Goal: Transaction & Acquisition: Download file/media

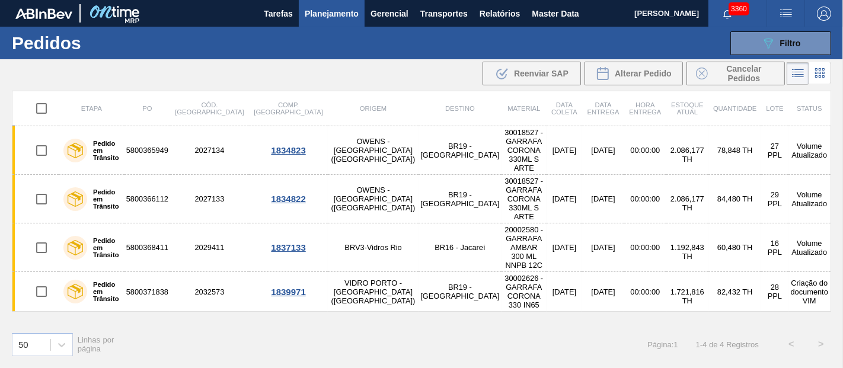
click at [776, 36] on div "089F7B8B-B2A5-4AFE-B5C0-19BA573D28AC Filtro" at bounding box center [781, 43] width 40 height 14
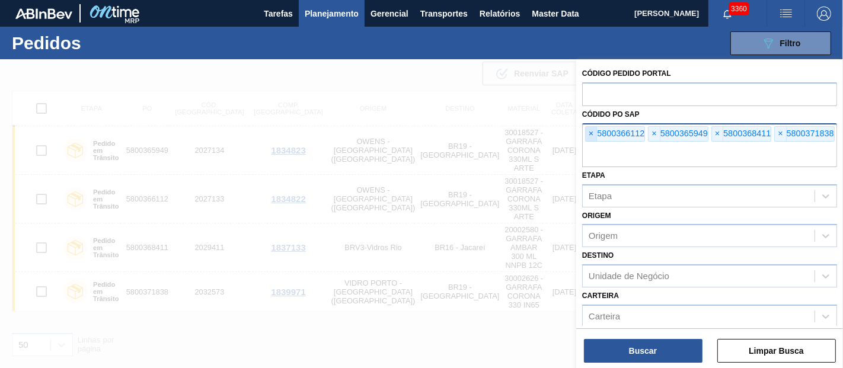
click at [594, 127] on span "×" at bounding box center [591, 134] width 11 height 14
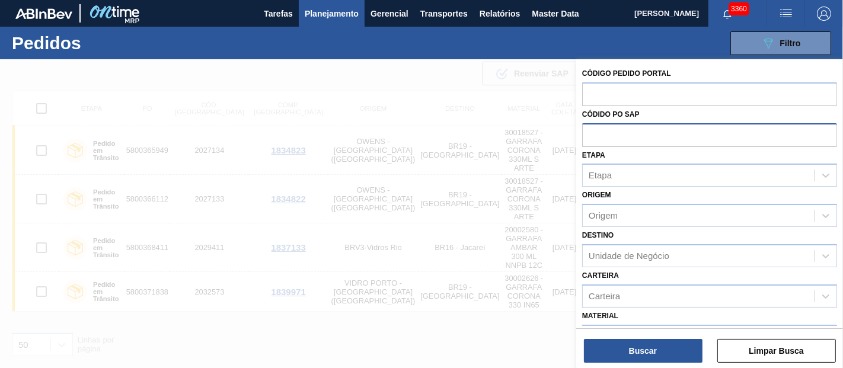
paste input "text"
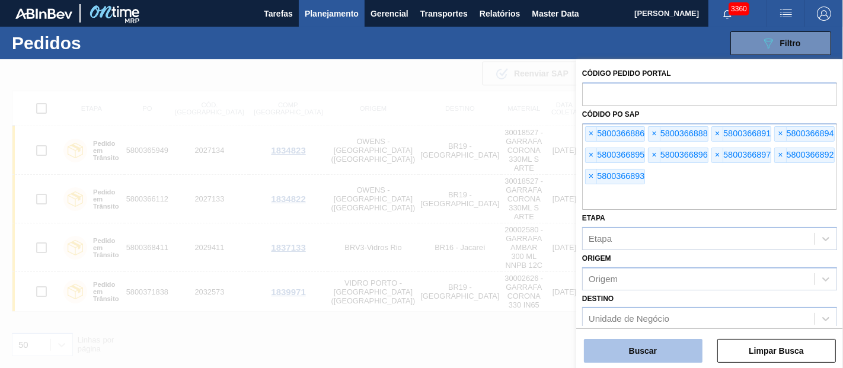
click at [662, 350] on button "Buscar" at bounding box center [643, 351] width 119 height 24
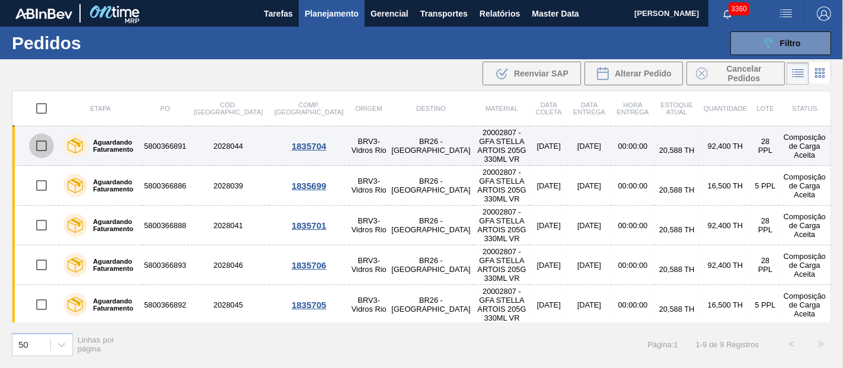
click at [38, 139] on input "checkbox" at bounding box center [41, 145] width 25 height 25
checkbox input "true"
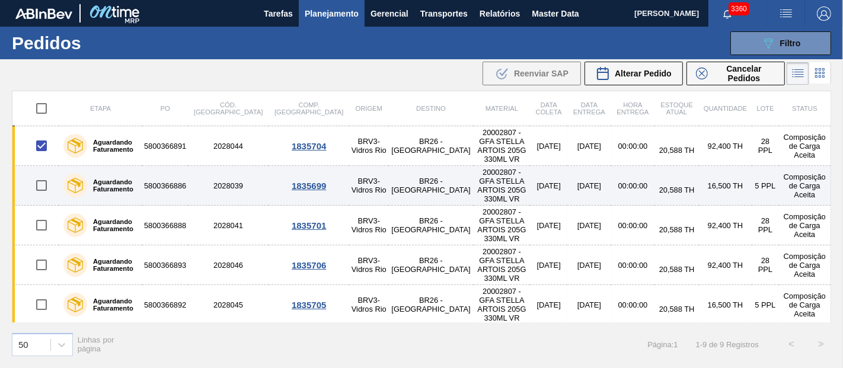
click at [43, 173] on input "checkbox" at bounding box center [41, 185] width 25 height 25
checkbox input "true"
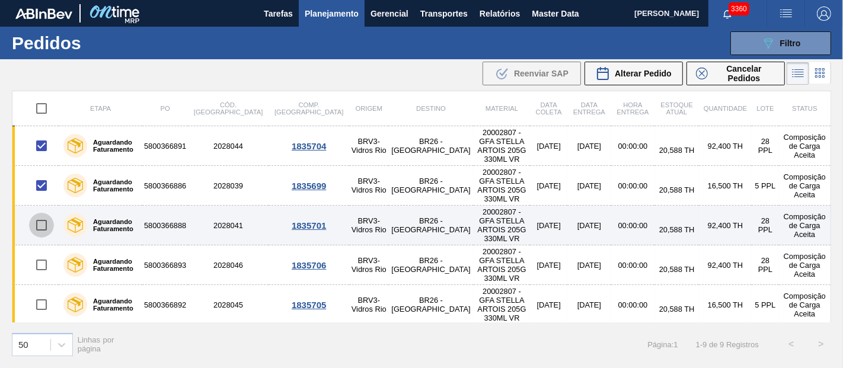
click at [46, 213] on input "checkbox" at bounding box center [41, 225] width 25 height 25
checkbox input "true"
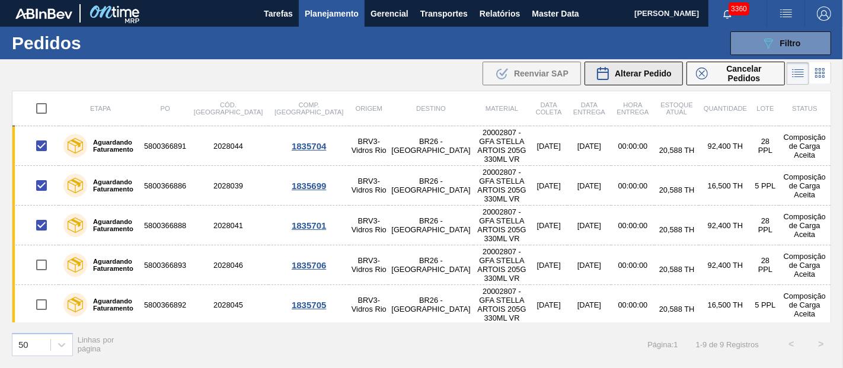
click at [650, 72] on span "Alterar Pedido" at bounding box center [643, 73] width 57 height 9
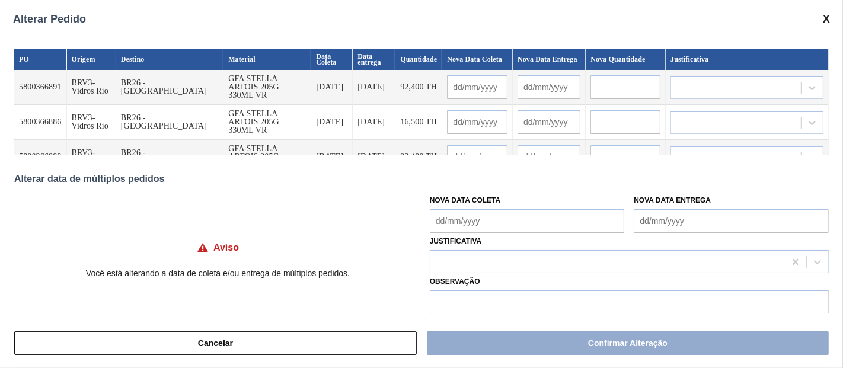
click at [515, 227] on Coleta "Nova Data Coleta" at bounding box center [527, 221] width 195 height 24
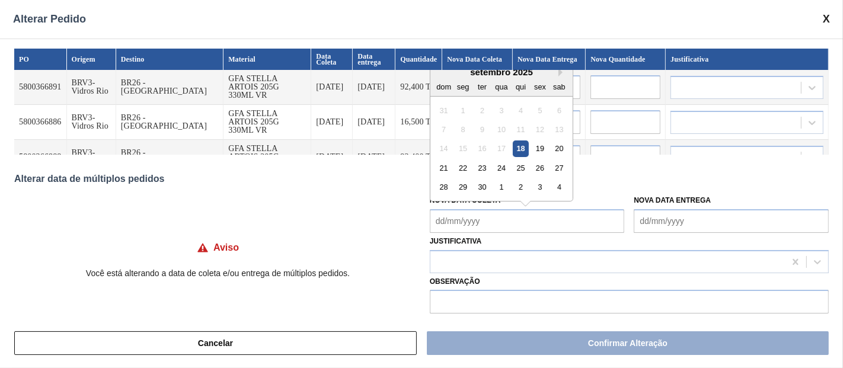
click at [518, 153] on div "18" at bounding box center [521, 148] width 16 height 16
type Coleta "[DATE]"
type input "[DATE]"
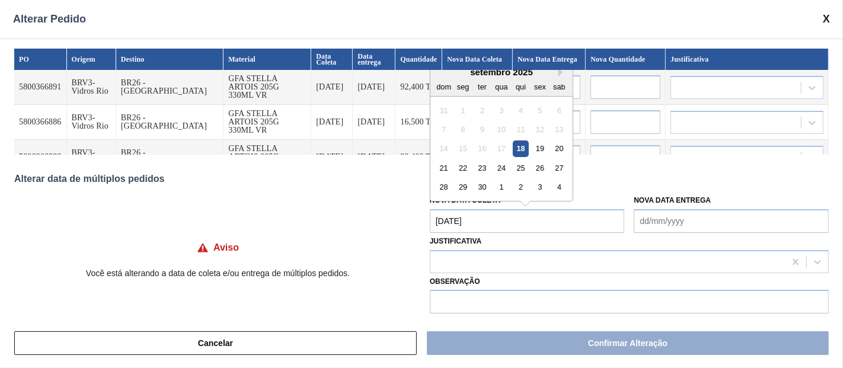
type input "[DATE]"
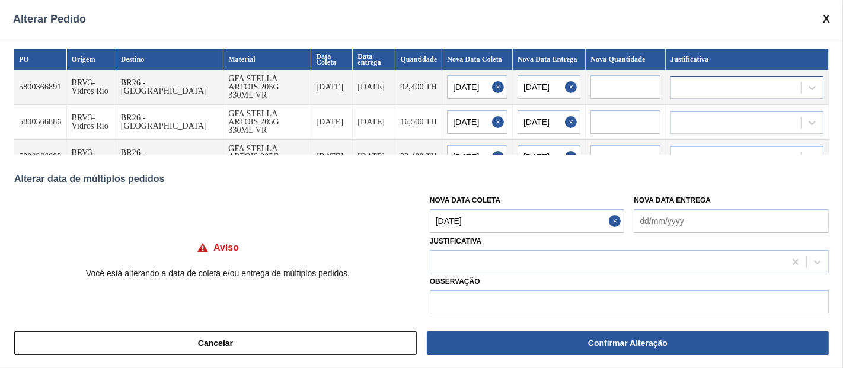
click at [691, 90] on div at bounding box center [736, 87] width 130 height 17
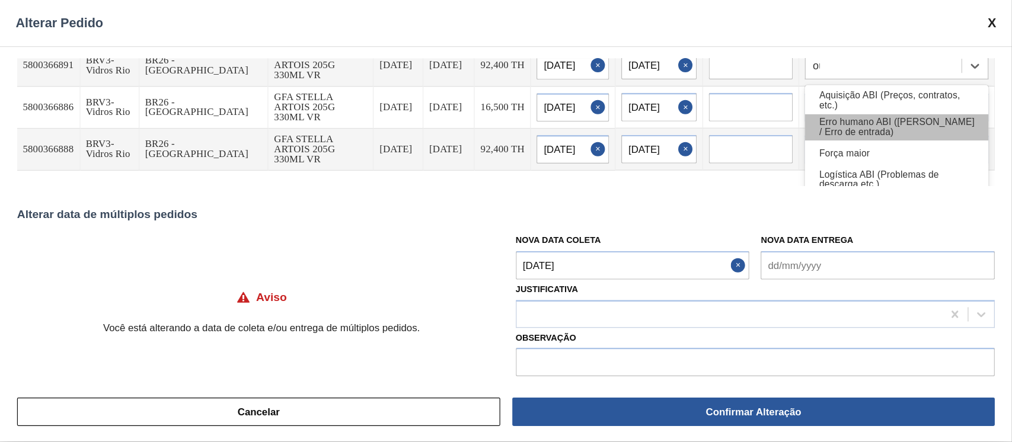
scroll to position [15, 0]
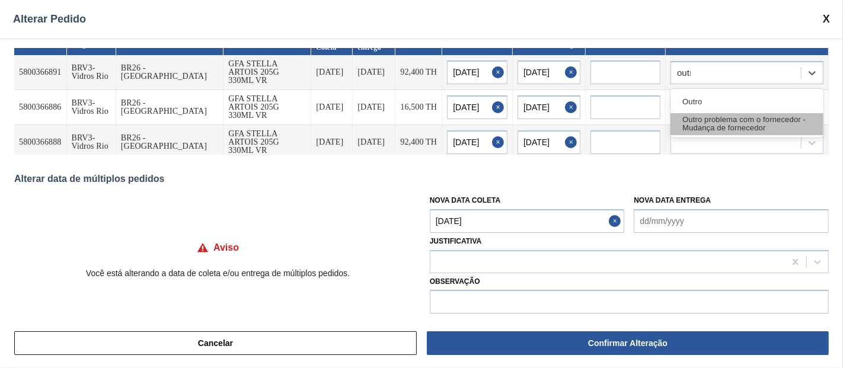
type input "outro"
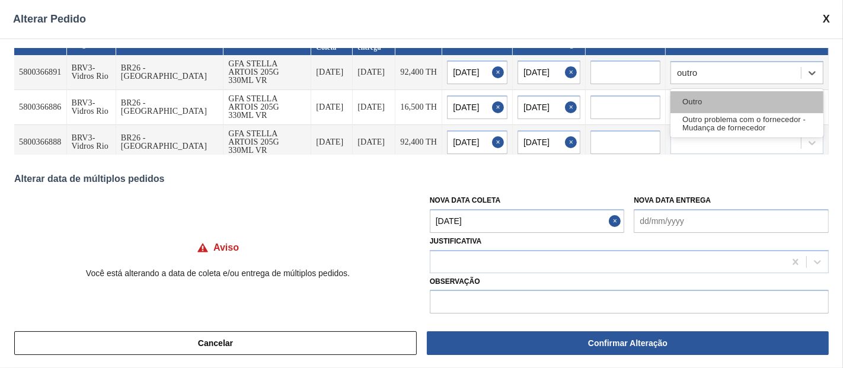
click at [705, 97] on div "Outro" at bounding box center [746, 102] width 153 height 22
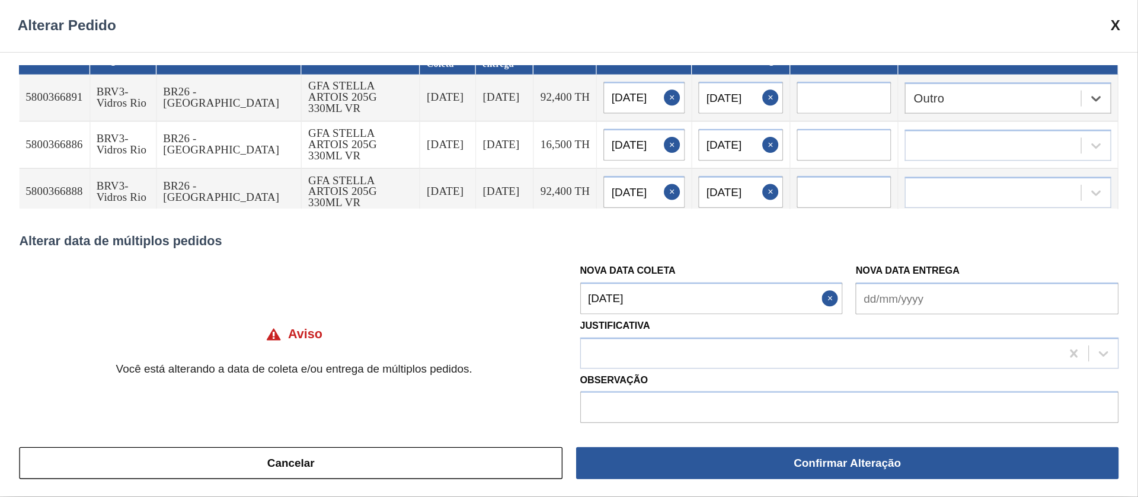
scroll to position [0, 0]
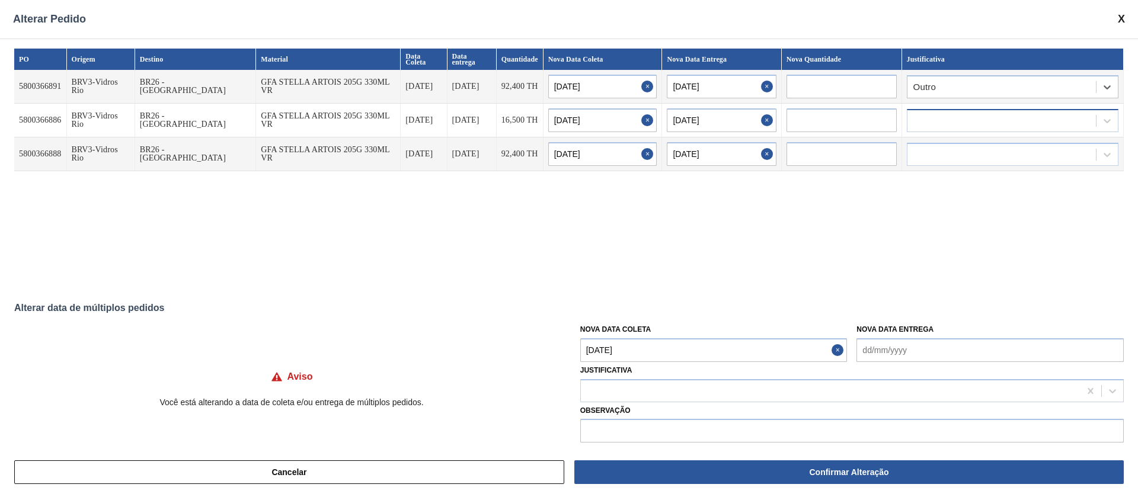
click at [842, 112] on div at bounding box center [1001, 120] width 188 height 17
type input "outro"
click at [842, 139] on div "Outro" at bounding box center [1013, 150] width 212 height 22
drag, startPoint x: 954, startPoint y: 129, endPoint x: 954, endPoint y: 145, distance: 16.0
click at [842, 129] on td "Outro" at bounding box center [1013, 121] width 222 height 34
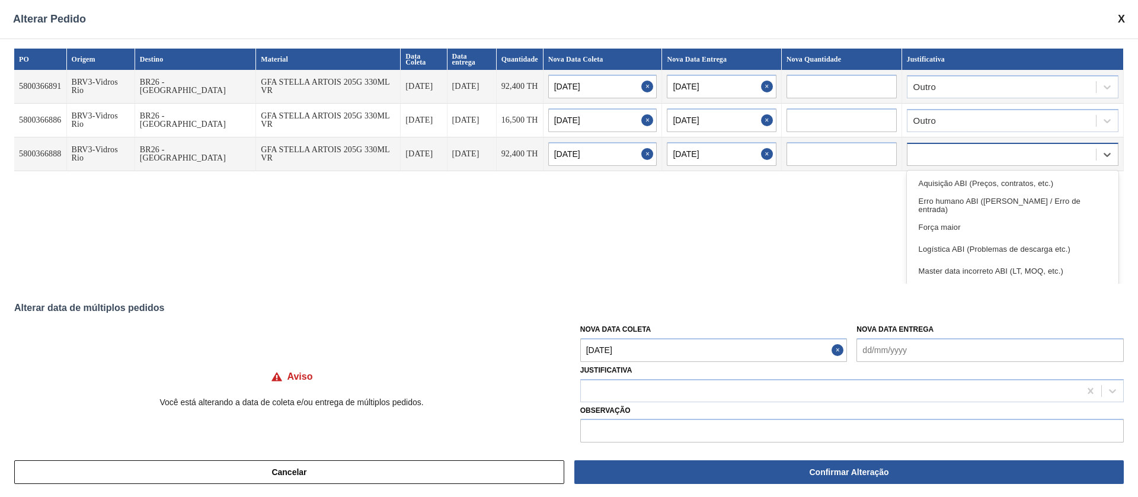
click at [842, 146] on div at bounding box center [1001, 154] width 188 height 17
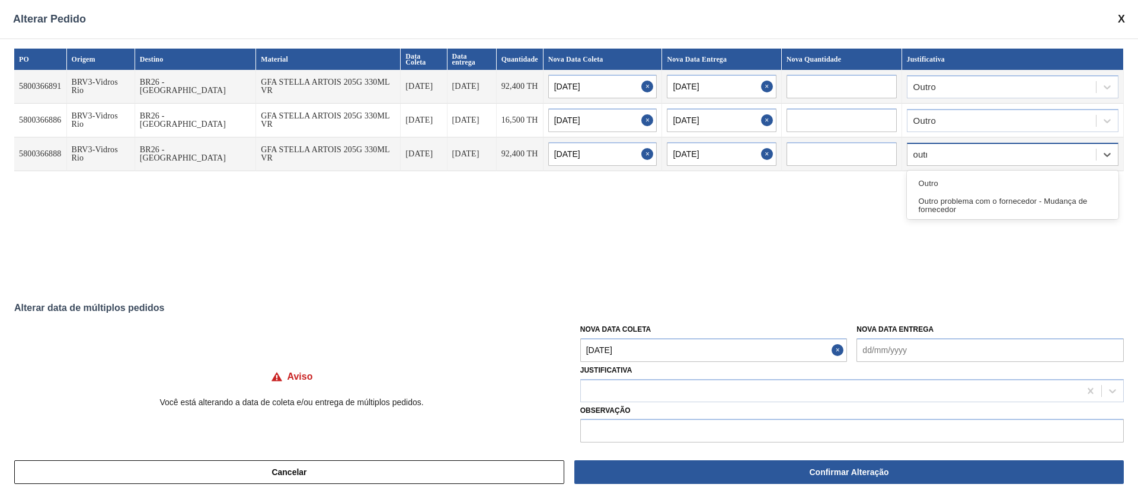
type input "outro"
click at [842, 175] on div "Outro" at bounding box center [1013, 184] width 212 height 22
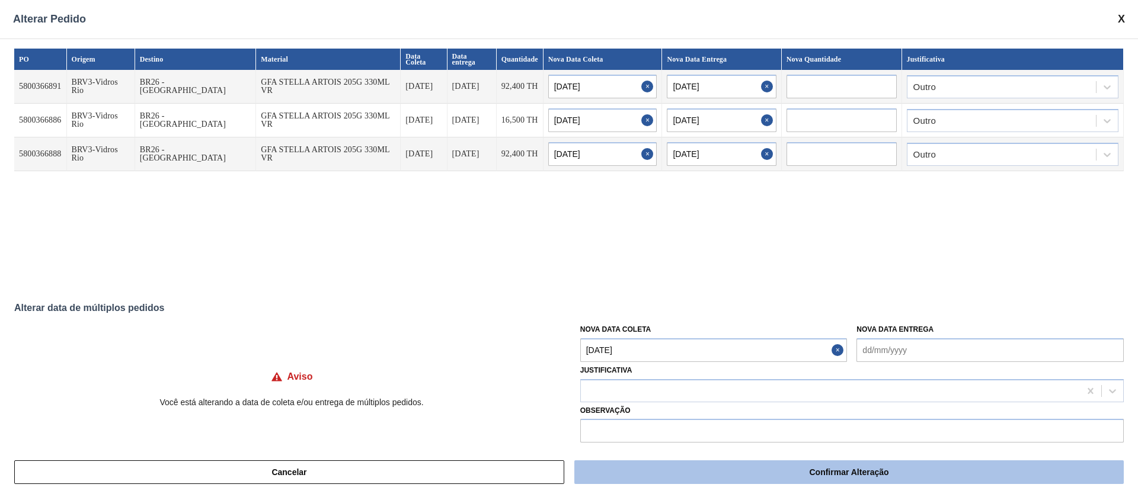
click at [823, 367] on button "Confirmar Alteração" at bounding box center [848, 473] width 549 height 24
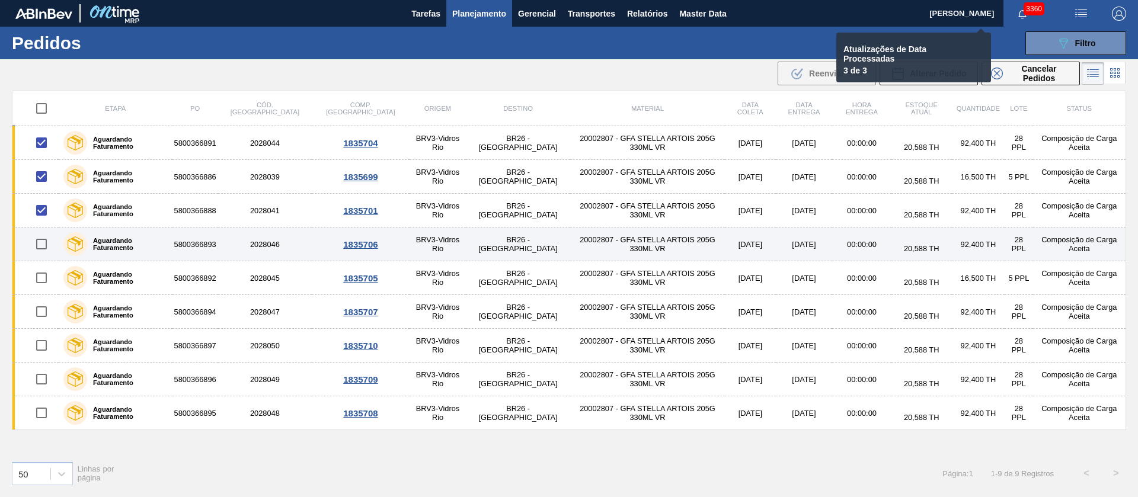
checkbox input "false"
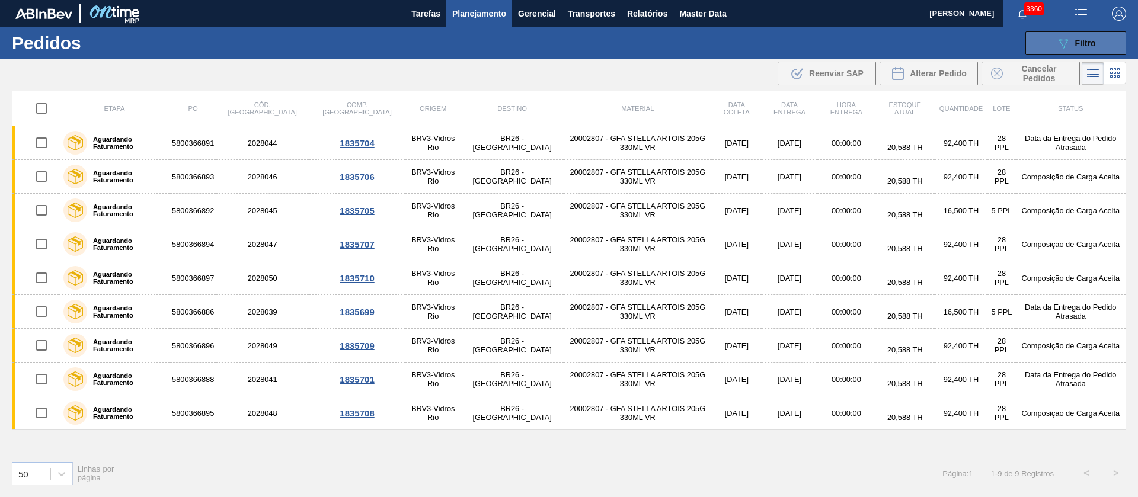
click at [842, 49] on icon "089F7B8B-B2A5-4AFE-B5C0-19BA573D28AC" at bounding box center [1063, 43] width 14 height 14
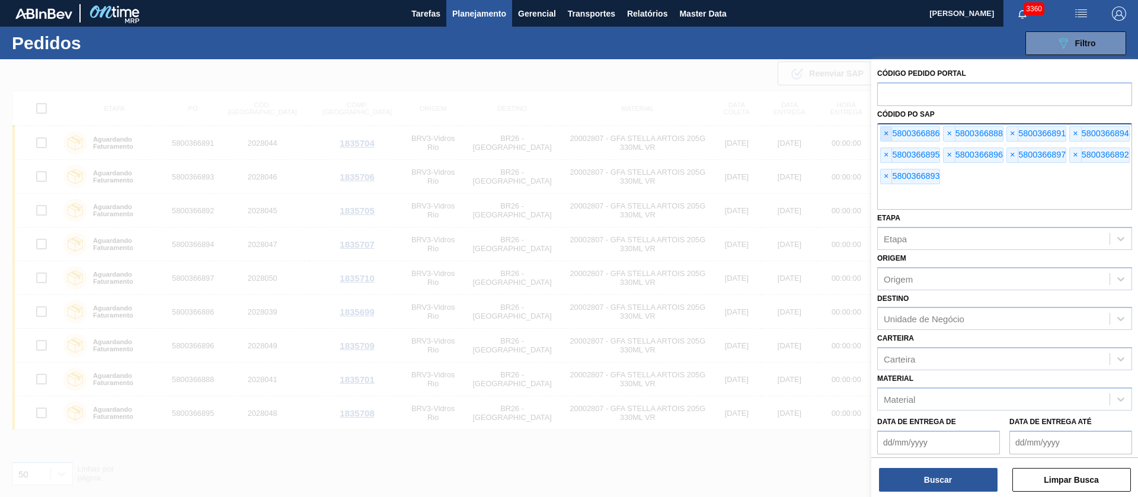
click at [842, 136] on span "×" at bounding box center [886, 134] width 11 height 14
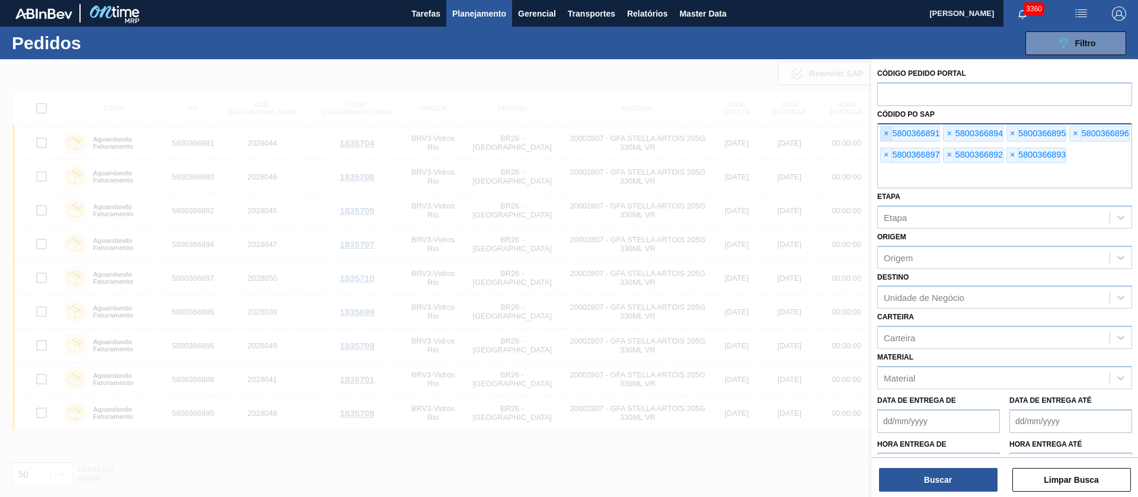
click at [842, 136] on span "×" at bounding box center [886, 134] width 11 height 14
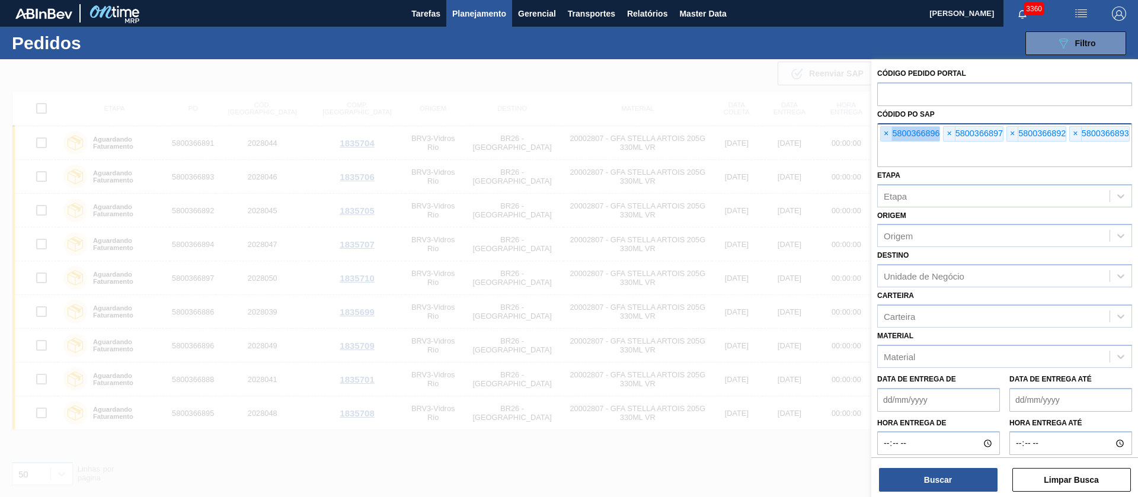
click at [842, 136] on span "×" at bounding box center [886, 134] width 11 height 14
click at [842, 145] on input "text" at bounding box center [1004, 156] width 255 height 23
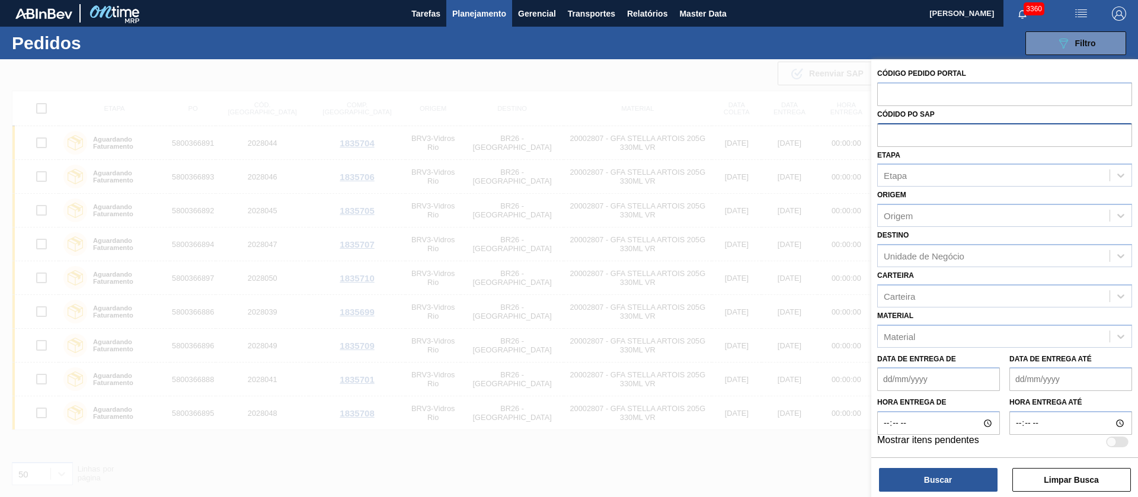
paste input "2223496"
type input "2223496"
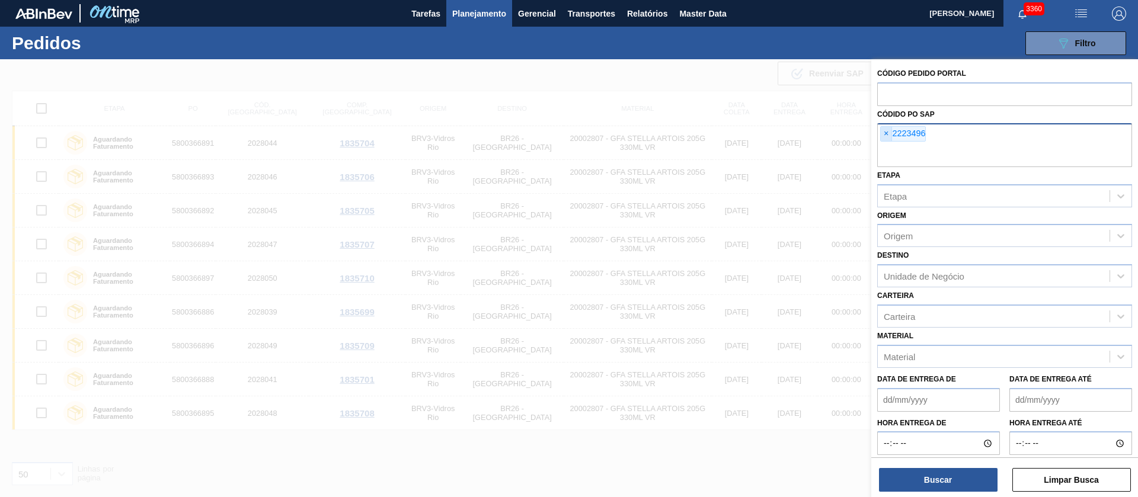
click at [842, 135] on span "×" at bounding box center [886, 134] width 11 height 14
paste input "text"
click at [842, 367] on button "Buscar" at bounding box center [938, 480] width 119 height 24
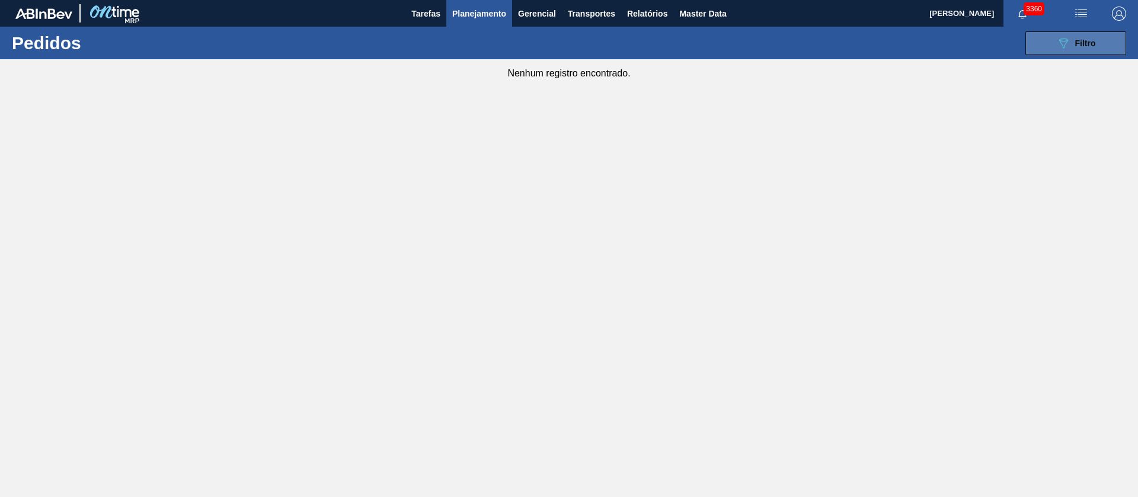
click at [842, 37] on div "089F7B8B-B2A5-4AFE-B5C0-19BA573D28AC Filtro" at bounding box center [1076, 43] width 40 height 14
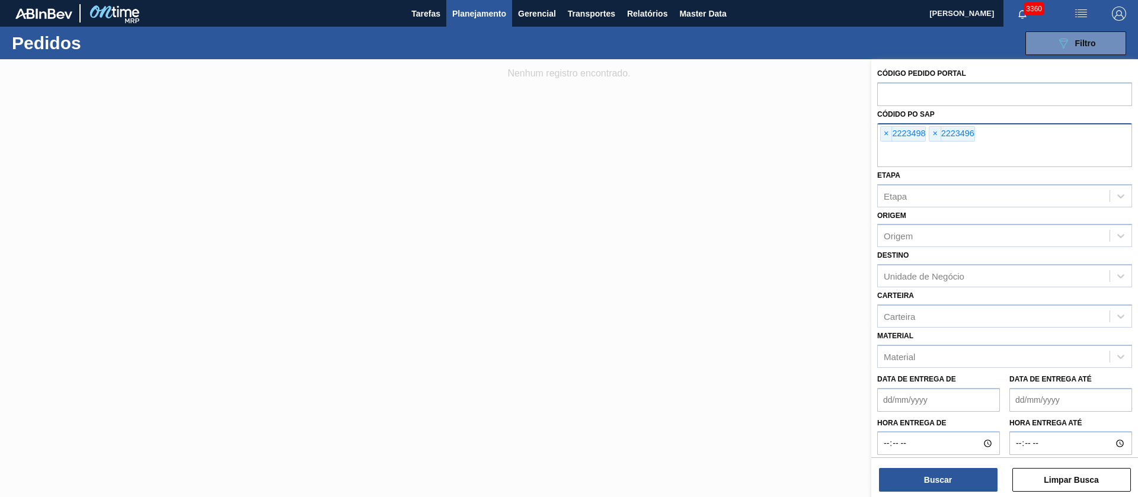
click at [842, 126] on div "× 2223498" at bounding box center [903, 133] width 46 height 15
click at [842, 129] on span "×" at bounding box center [886, 134] width 11 height 14
click at [842, 130] on span "×" at bounding box center [886, 134] width 11 height 14
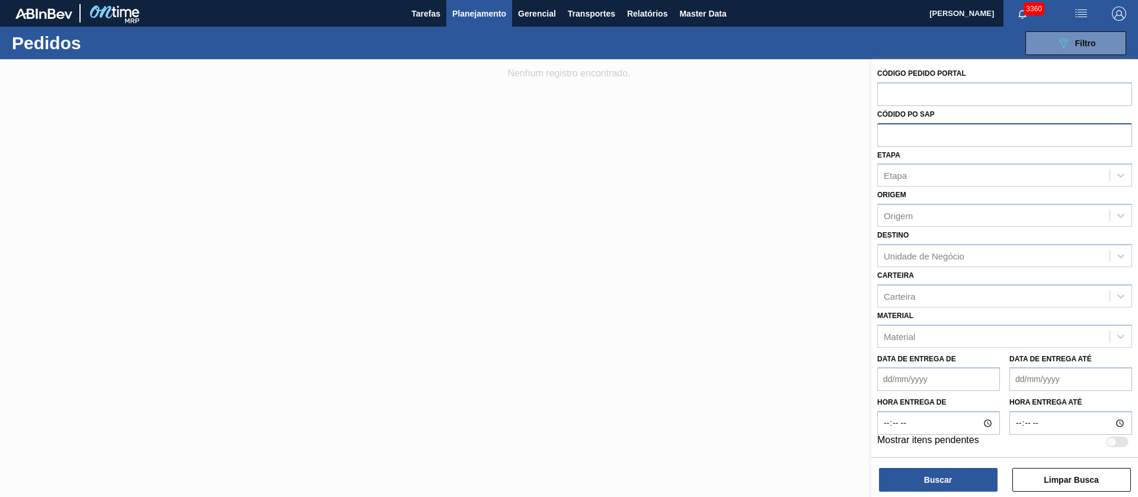
click at [842, 130] on input "text" at bounding box center [1004, 134] width 255 height 23
paste input "text"
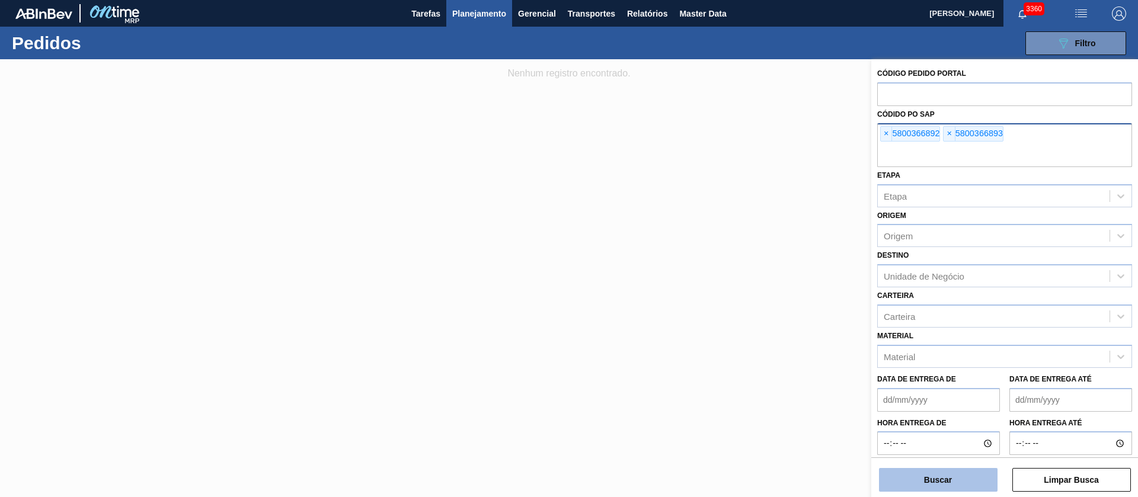
click at [842, 367] on button "Buscar" at bounding box center [938, 480] width 119 height 24
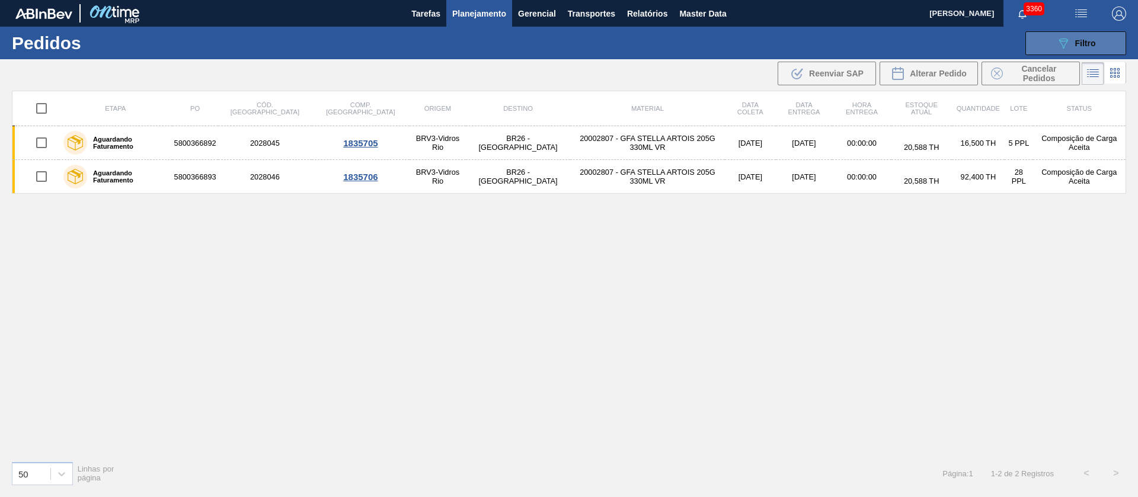
click at [842, 39] on button "089F7B8B-B2A5-4AFE-B5C0-19BA573D28AC Filtro" at bounding box center [1075, 43] width 101 height 24
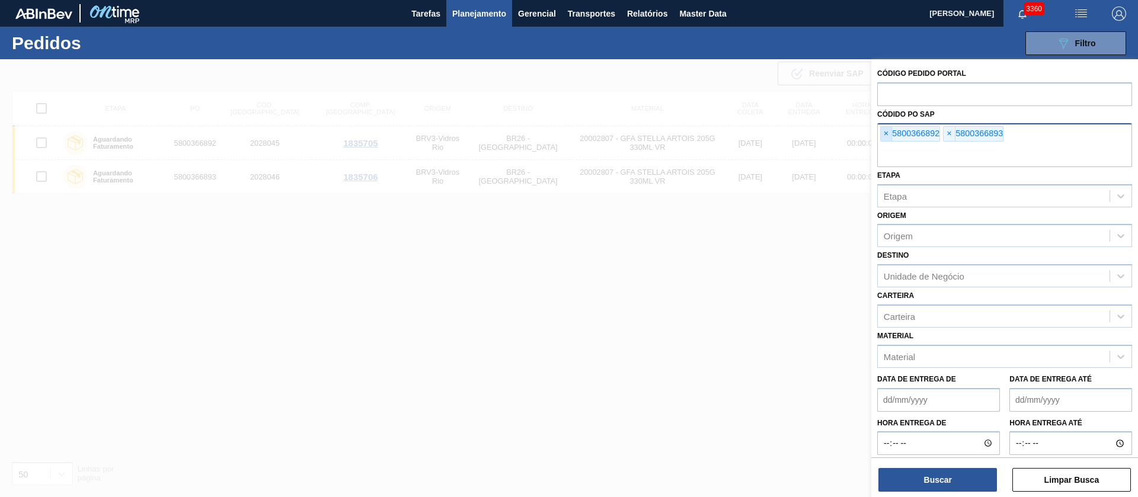
click at [842, 130] on span "×" at bounding box center [886, 134] width 11 height 14
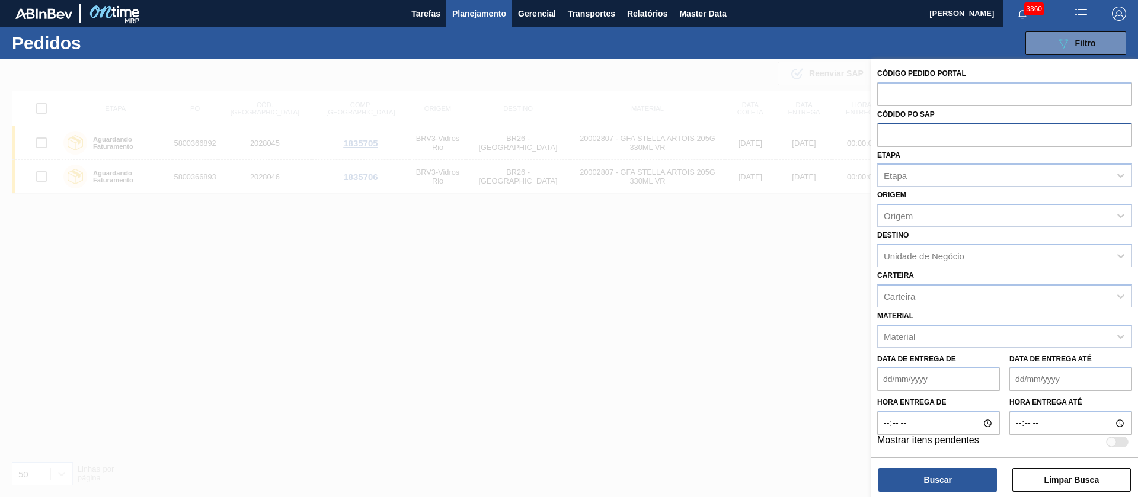
paste input "text"
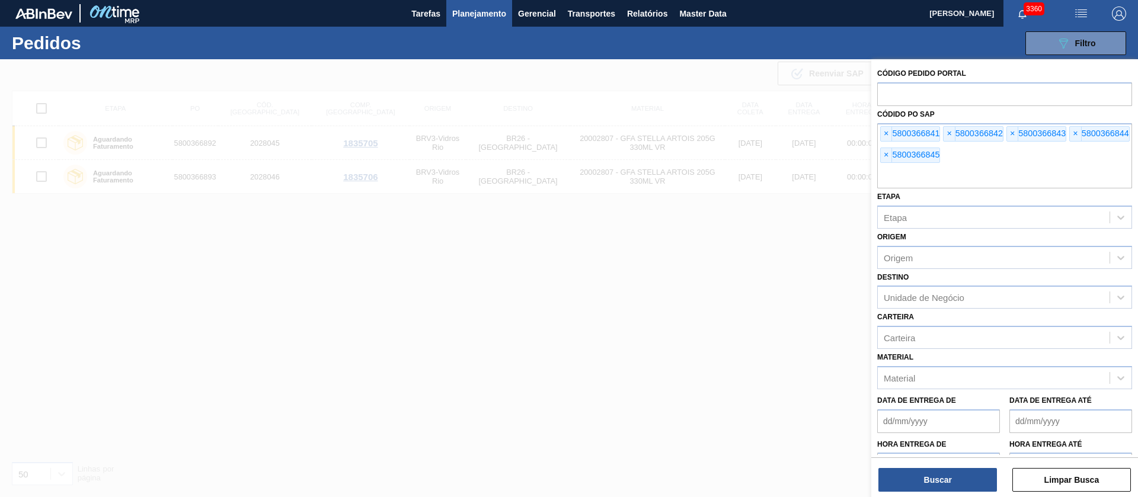
click at [842, 367] on div "Buscar Limpar Busca" at bounding box center [1004, 474] width 267 height 33
click at [842, 367] on button "Buscar" at bounding box center [938, 480] width 119 height 24
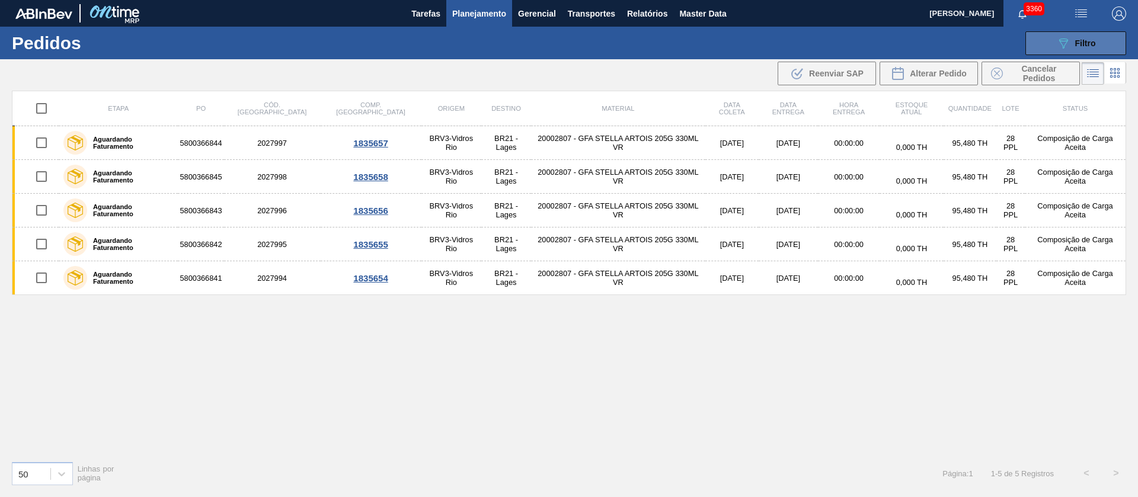
click at [842, 38] on button "089F7B8B-B2A5-4AFE-B5C0-19BA573D28AC Filtro" at bounding box center [1075, 43] width 101 height 24
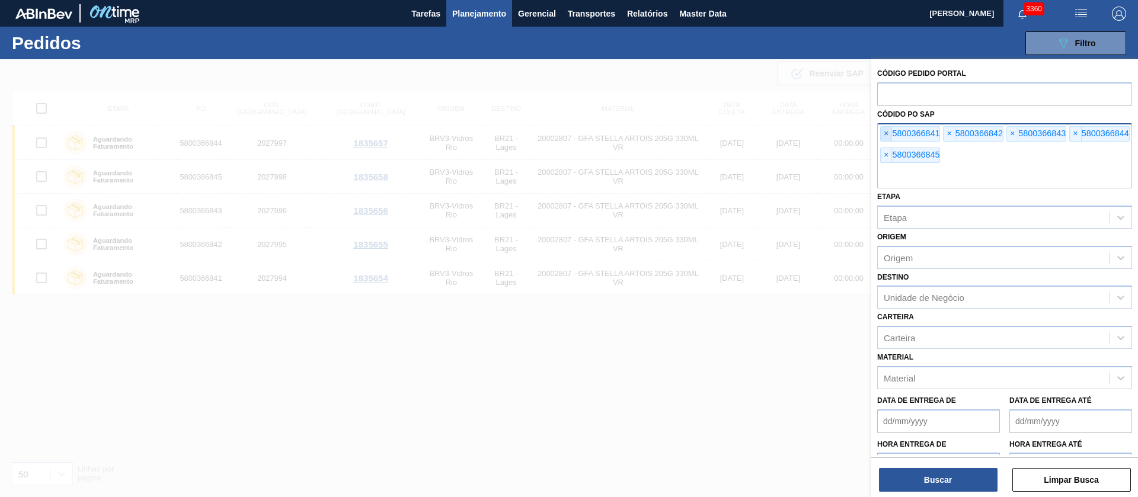
click at [842, 137] on span "×" at bounding box center [886, 134] width 11 height 14
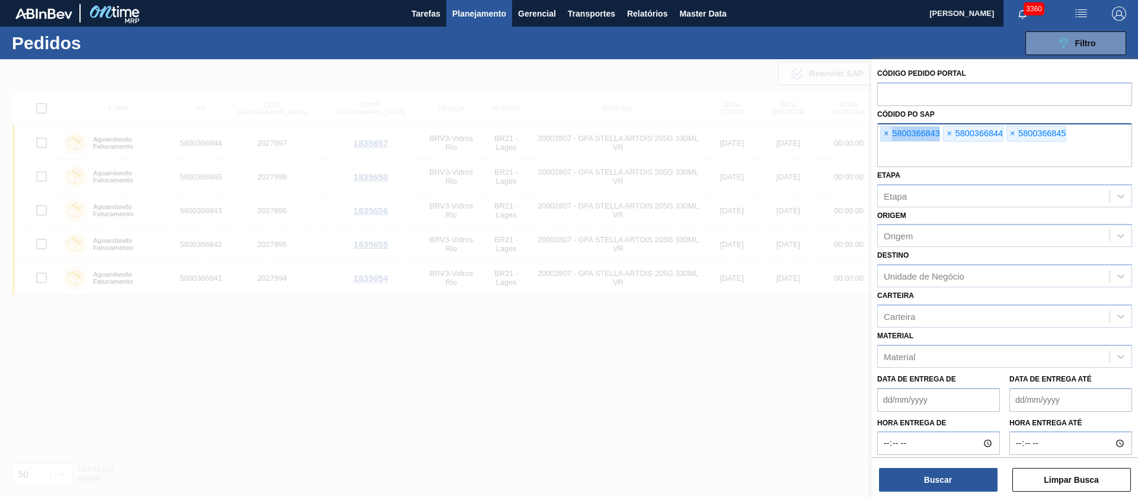
click at [842, 137] on span "×" at bounding box center [886, 134] width 11 height 14
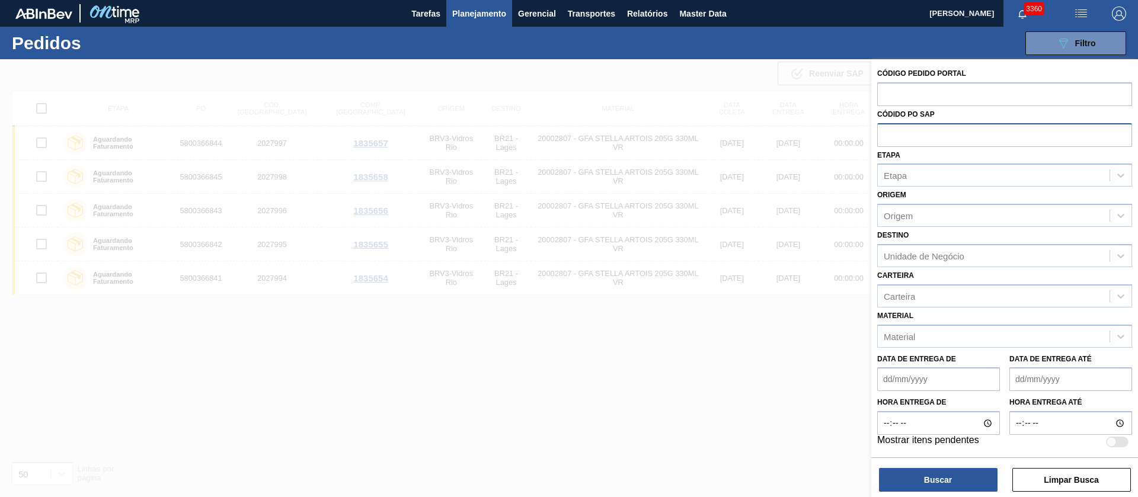
paste input "text"
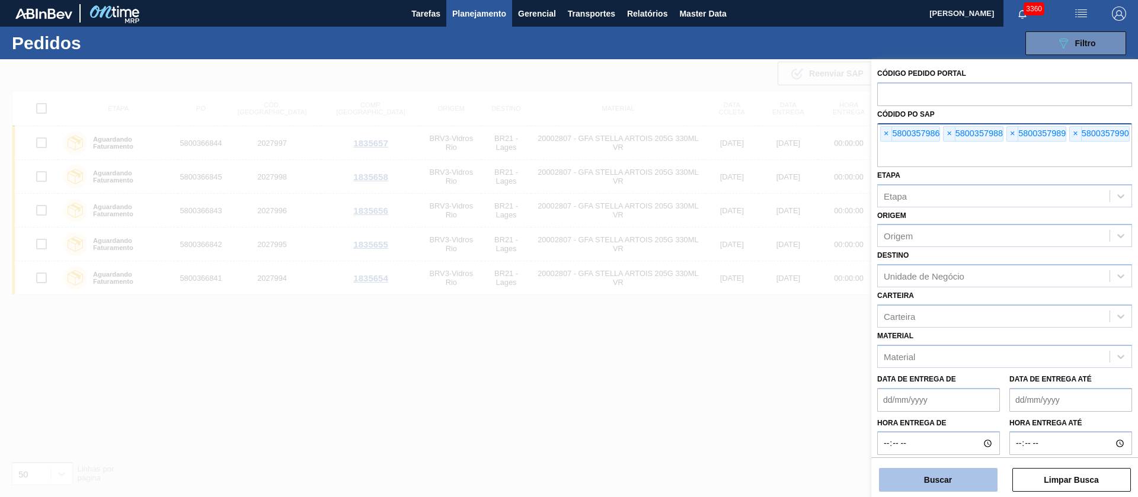
click at [842, 367] on button "Buscar" at bounding box center [938, 480] width 119 height 24
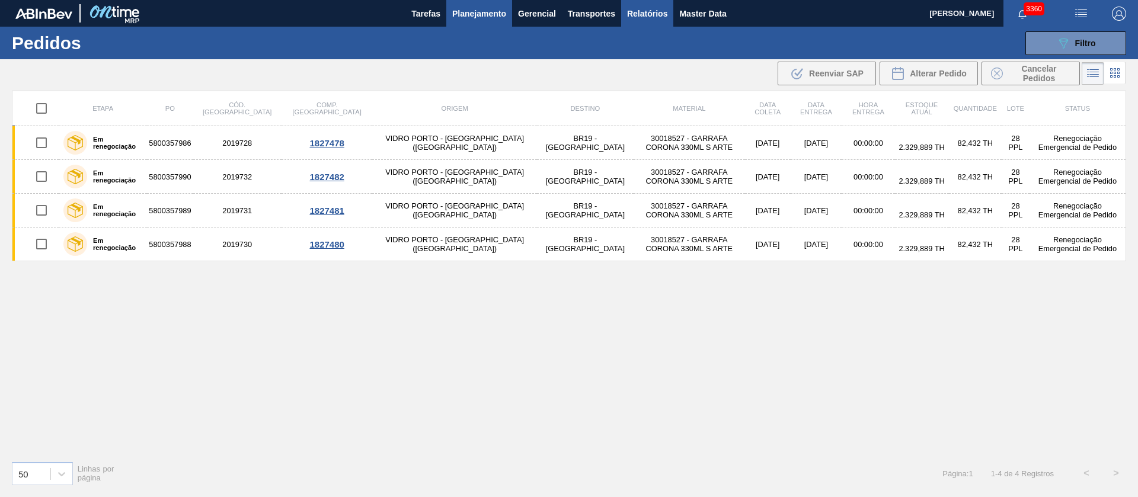
click at [641, 13] on span "Relatórios" at bounding box center [647, 14] width 40 height 14
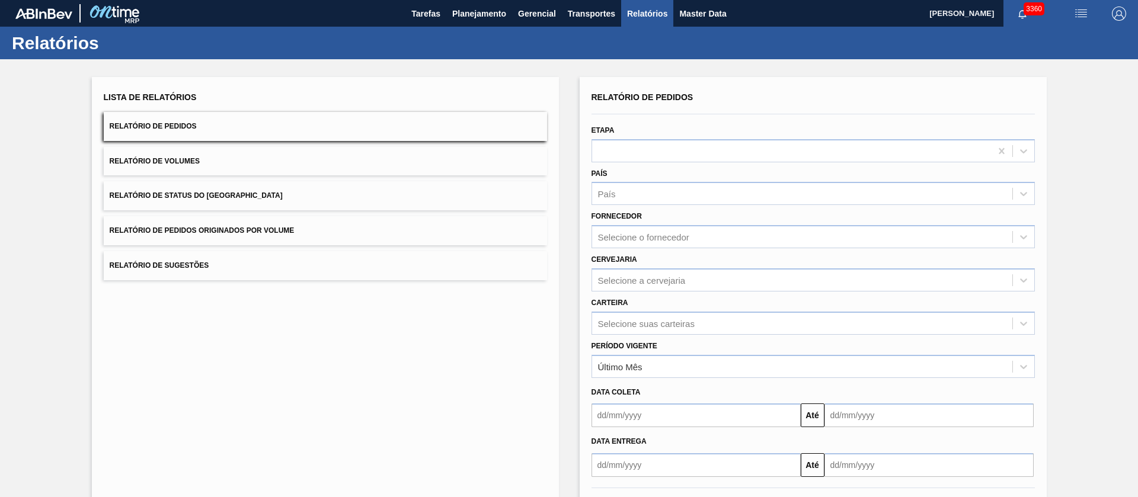
click at [187, 219] on button "Relatório de Pedidos Originados por Volume" at bounding box center [325, 230] width 443 height 29
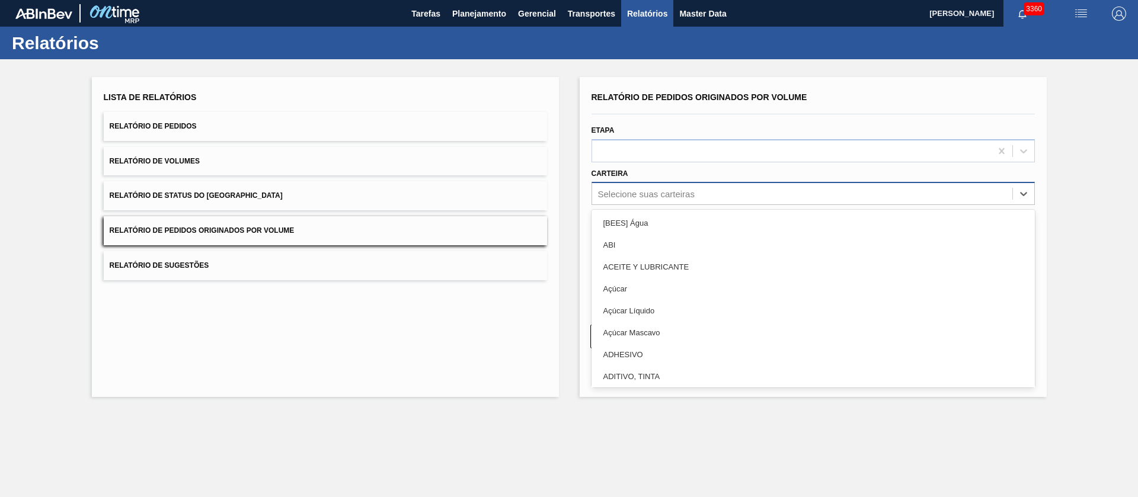
click at [666, 189] on div "Selecione suas carteiras" at bounding box center [646, 194] width 97 height 10
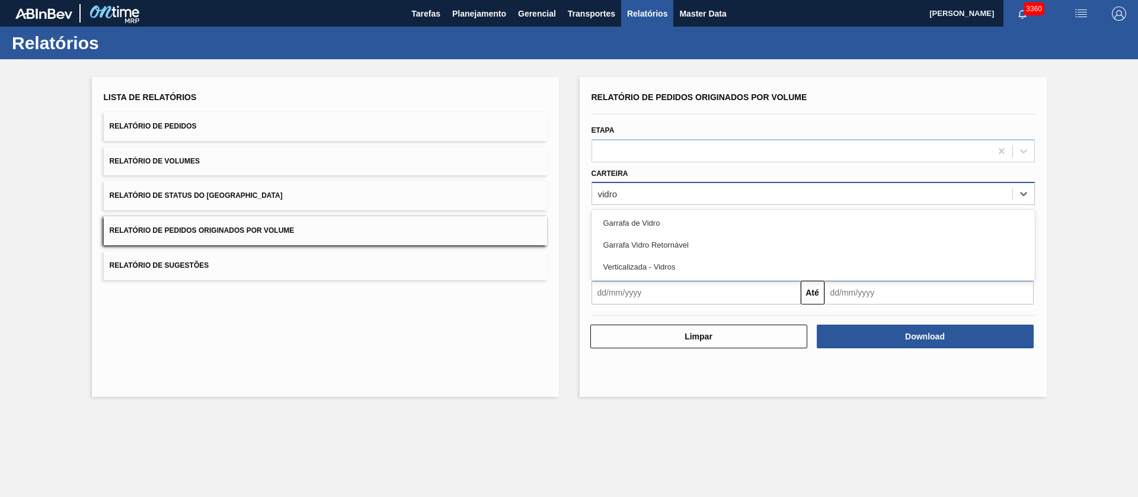
type input "vidros"
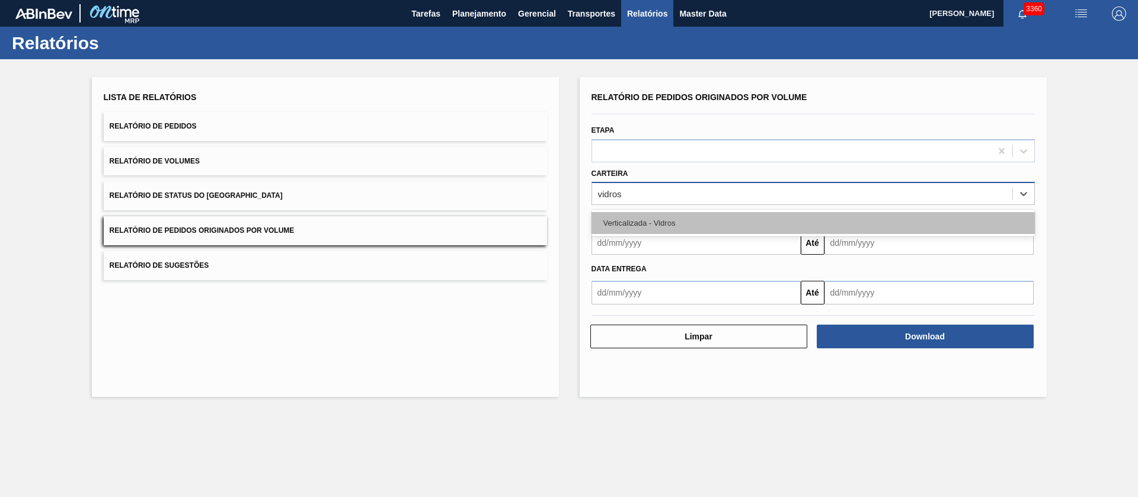
click at [680, 217] on div "Verticalizada - Vidros" at bounding box center [813, 223] width 443 height 22
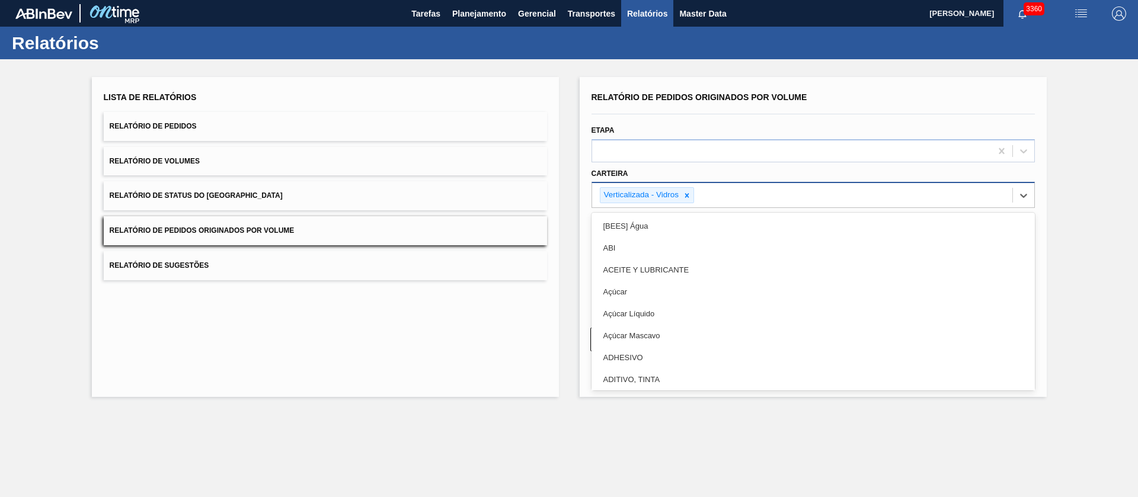
click at [720, 187] on div "Verticalizada - Vidros" at bounding box center [802, 195] width 420 height 24
click at [688, 194] on icon at bounding box center [687, 195] width 4 height 4
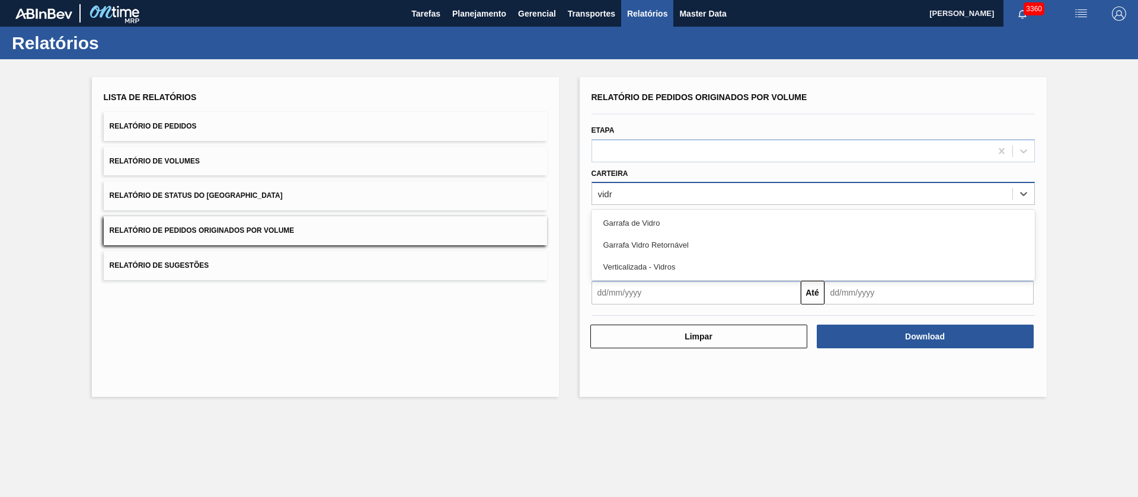
type input "vidro"
drag, startPoint x: 659, startPoint y: 218, endPoint x: 656, endPoint y: 226, distance: 8.6
click at [658, 218] on div "Garrafa de Vidro" at bounding box center [813, 223] width 443 height 22
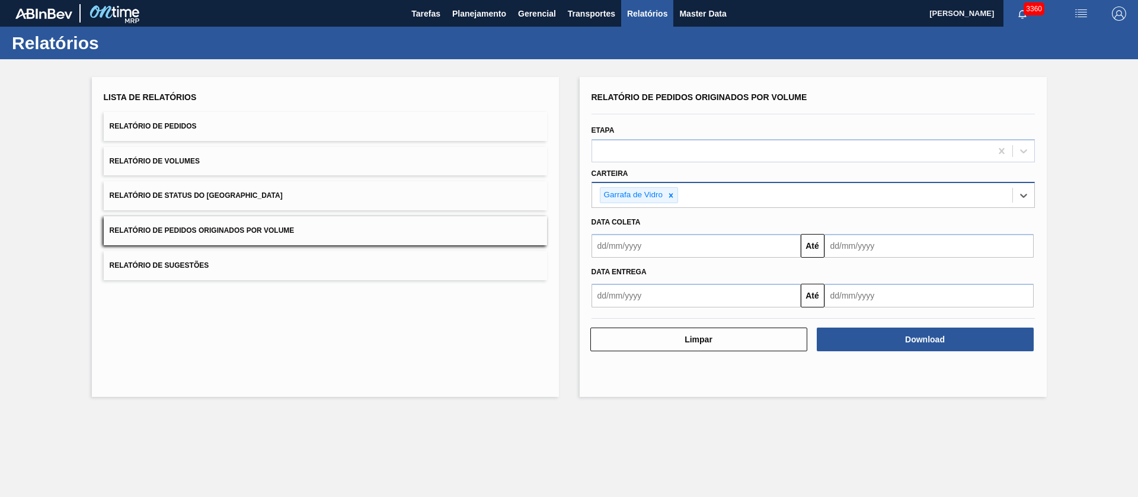
click at [655, 234] on input "text" at bounding box center [696, 246] width 209 height 24
click at [624, 312] on div "1" at bounding box center [624, 313] width 16 height 16
type input "[DATE]"
click at [842, 248] on input "text" at bounding box center [929, 246] width 209 height 24
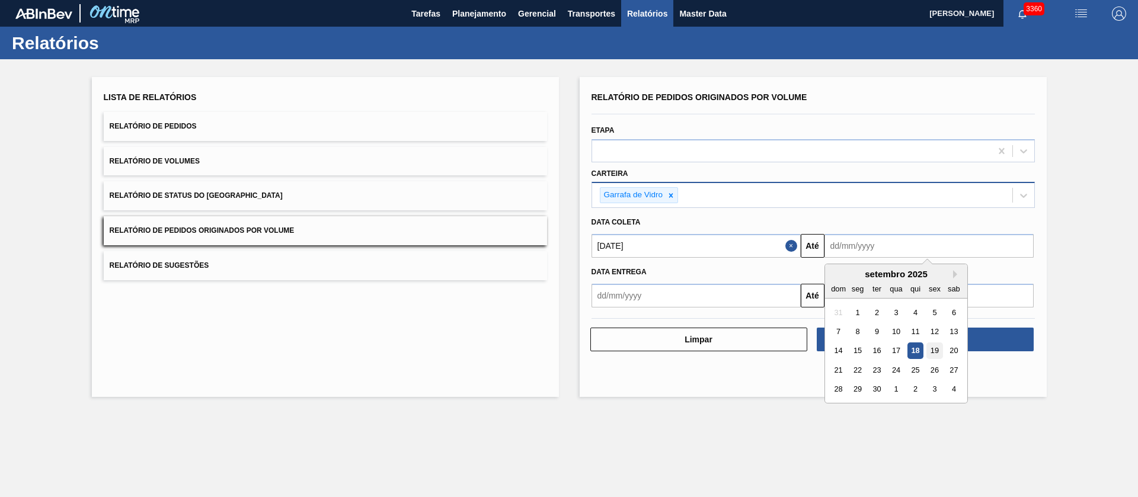
click at [842, 351] on div "19" at bounding box center [934, 351] width 16 height 16
type input "[DATE]"
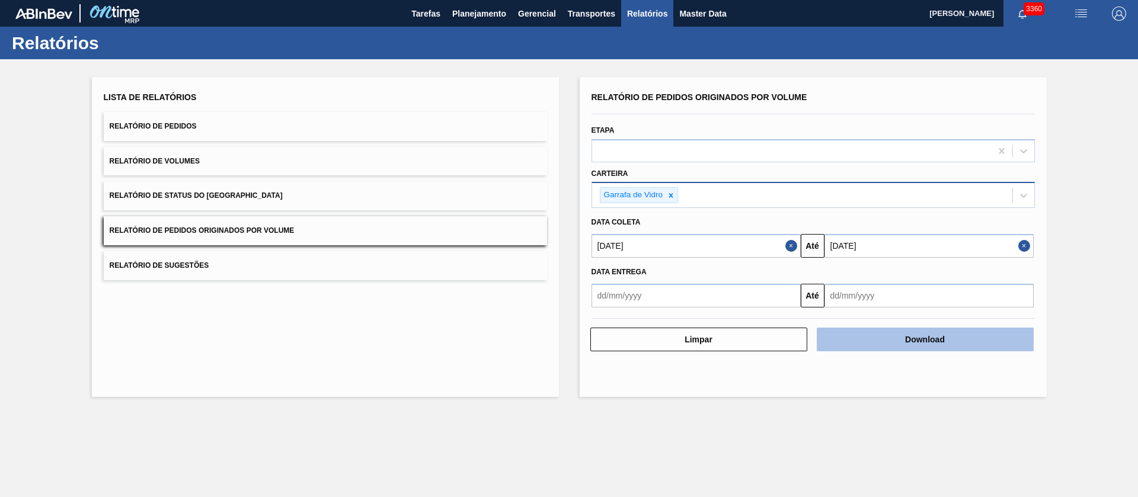
click at [842, 336] on button "Download" at bounding box center [925, 340] width 217 height 24
